Goal: Information Seeking & Learning: Learn about a topic

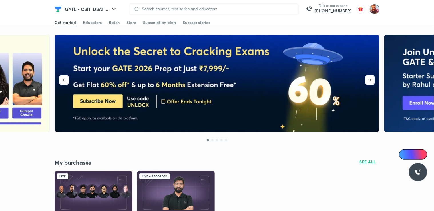
click at [373, 9] on img at bounding box center [375, 9] width 10 height 10
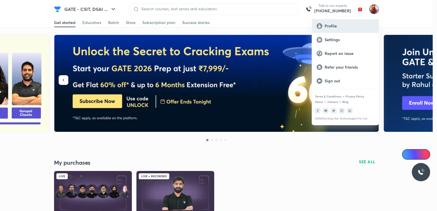
click at [339, 26] on p "Profile" at bounding box center [349, 25] width 49 height 5
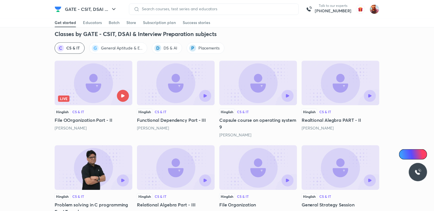
scroll to position [881, 0]
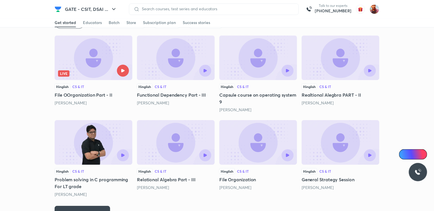
click at [197, 156] on div at bounding box center [193, 155] width 35 height 12
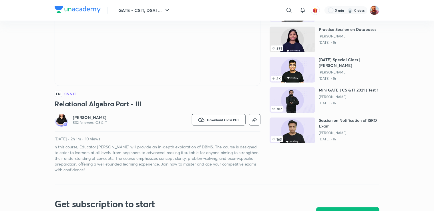
scroll to position [90, 0]
click at [61, 120] on img at bounding box center [61, 119] width 11 height 11
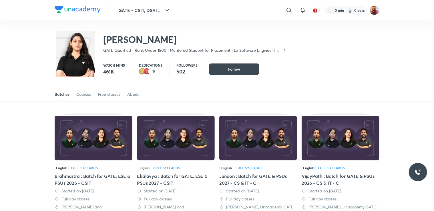
scroll to position [25, 0]
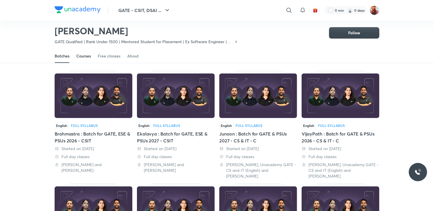
click at [82, 53] on link "Courses" at bounding box center [83, 56] width 15 height 14
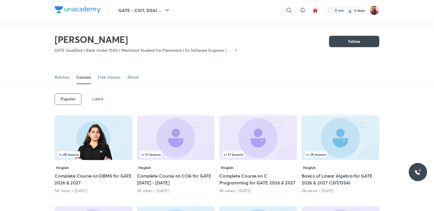
scroll to position [31, 0]
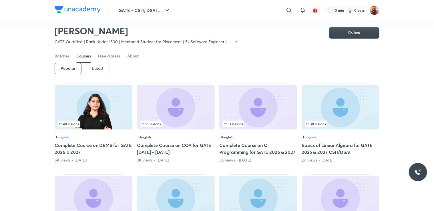
click at [99, 68] on p "Latest" at bounding box center [97, 68] width 11 height 5
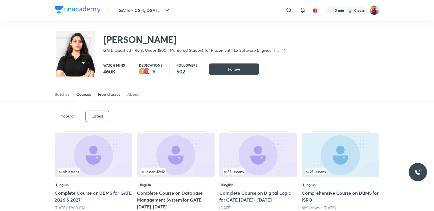
click at [108, 98] on link "Free classes" at bounding box center [109, 95] width 23 height 14
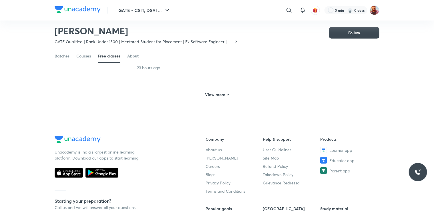
scroll to position [294, 0]
